Goal: Task Accomplishment & Management: Manage account settings

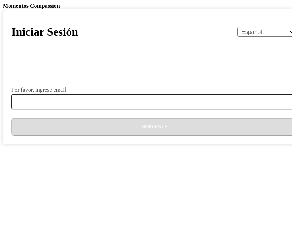
select select "es"
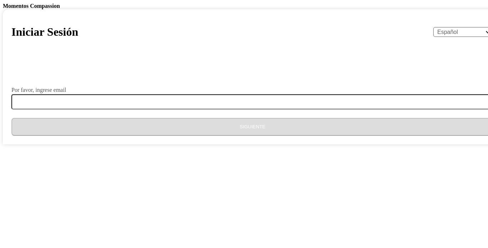
click at [192, 109] on div "Por favor, ingrese email" at bounding box center [252, 98] width 482 height 22
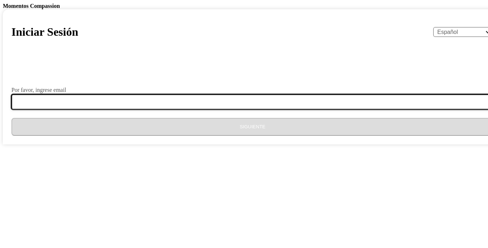
click at [193, 109] on input "Por favor, ingrese email" at bounding box center [256, 101] width 491 height 15
type input "[EMAIL_ADDRESS][DOMAIN_NAME]"
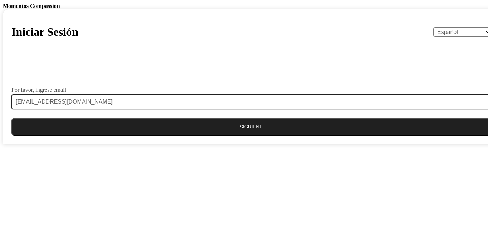
click at [222, 136] on button "Siguiente" at bounding box center [252, 127] width 482 height 18
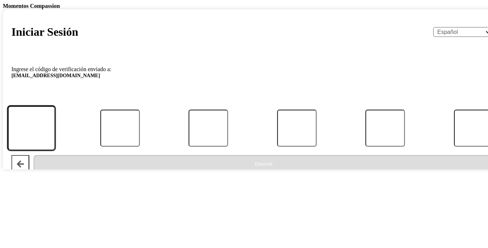
click at [55, 150] on input "Código" at bounding box center [31, 128] width 47 height 44
type input "5"
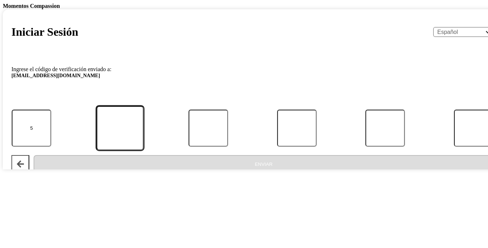
type input "8"
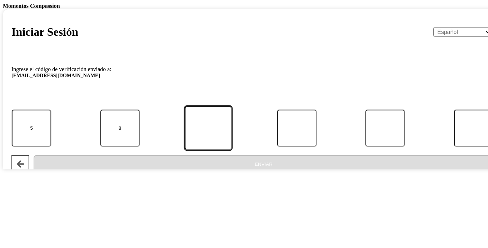
type input "7"
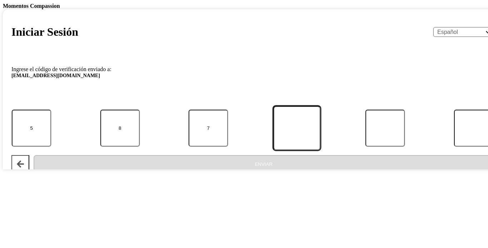
type input "0"
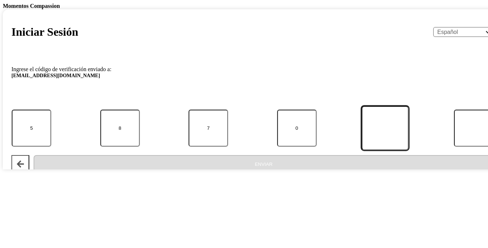
type input "2"
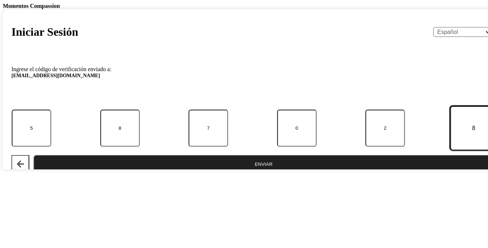
type input "8"
click at [221, 173] on button "Enviar" at bounding box center [264, 164] width 460 height 18
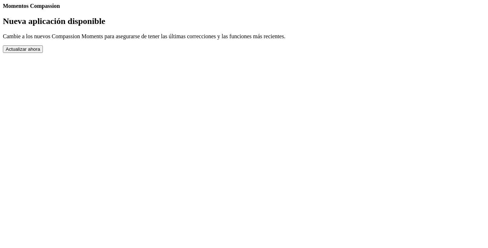
click at [43, 53] on button "Actualizar ahora" at bounding box center [23, 49] width 40 height 8
